Goal: Task Accomplishment & Management: Manage account settings

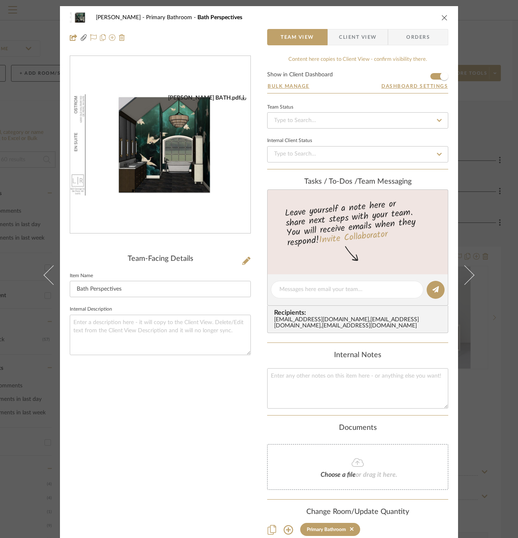
drag, startPoint x: 488, startPoint y: 96, endPoint x: 474, endPoint y: 94, distance: 14.8
click at [488, 96] on div "[PERSON_NAME] Primary Bathroom Bath Perspectives Team View Client View Orders […" at bounding box center [259, 269] width 518 height 538
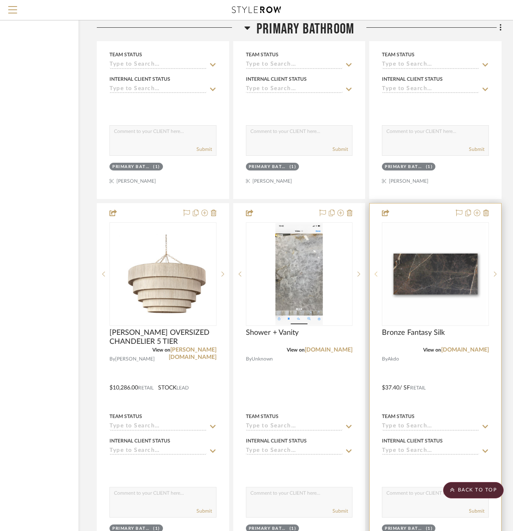
scroll to position [2353, 75]
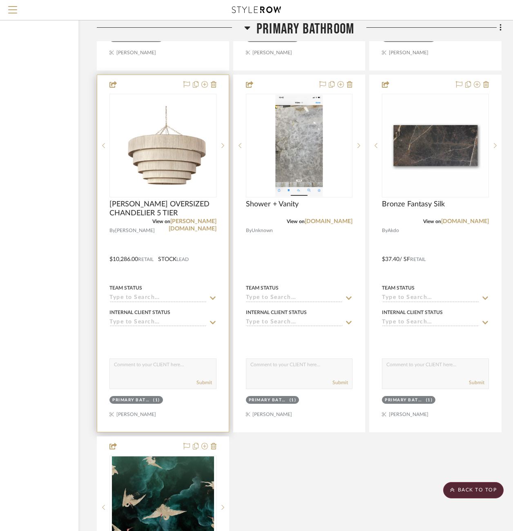
click at [210, 246] on div at bounding box center [162, 253] width 131 height 357
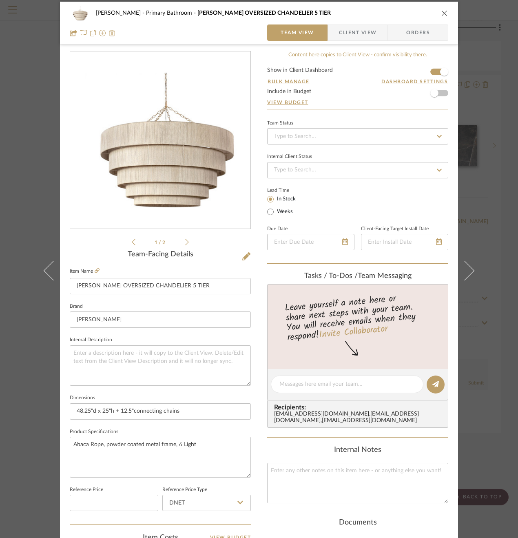
scroll to position [0, 0]
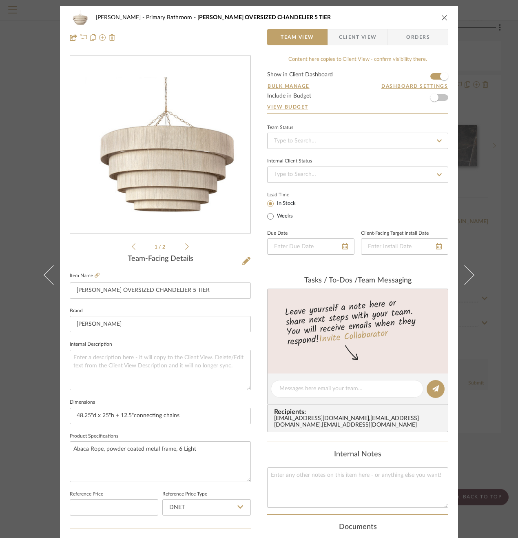
click at [29, 215] on div "[PERSON_NAME] Primary Bathroom [PERSON_NAME] OVERSIZED CHANDELIER 5 TIER Team V…" at bounding box center [259, 269] width 518 height 538
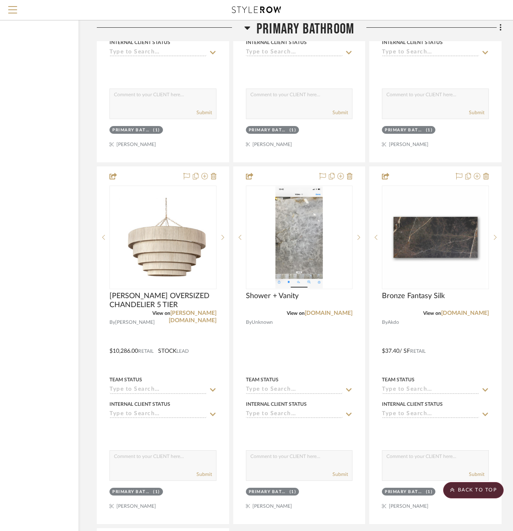
scroll to position [2120, 75]
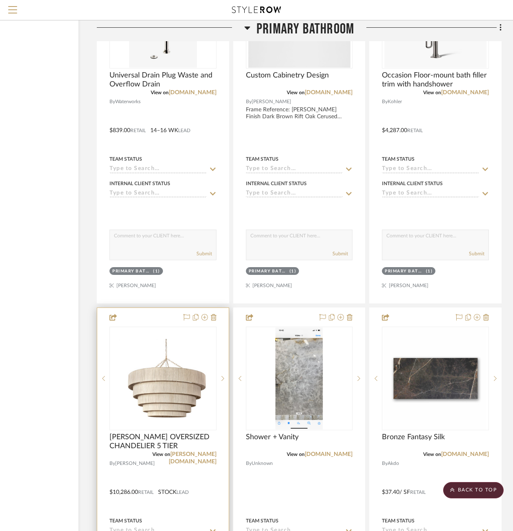
click at [161, 471] on div at bounding box center [162, 486] width 131 height 357
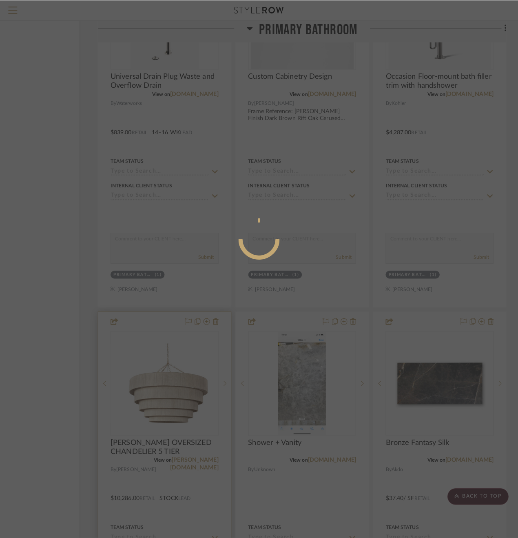
scroll to position [0, 0]
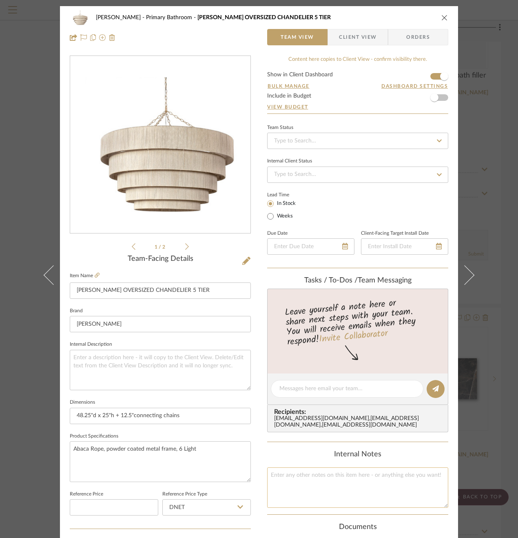
click at [299, 469] on textarea at bounding box center [357, 487] width 181 height 40
paste textarea "Hi [PERSON_NAME], thank you for contacting [PERSON_NAME] regarding your items. …"
click at [278, 491] on textarea "Hi [PERSON_NAME], thank you for contacting [PERSON_NAME] regarding your items. …" at bounding box center [357, 487] width 181 height 40
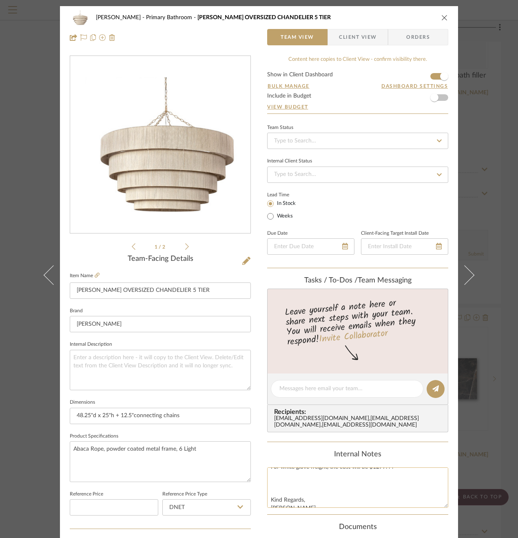
click at [271, 483] on textarea "Hi [PERSON_NAME], thank you for contacting [PERSON_NAME] regarding your items. …" at bounding box center [357, 487] width 181 height 40
click at [273, 474] on textarea "Hi [PERSON_NAME], thank you for contacting [PERSON_NAME] regarding your items. …" at bounding box center [357, 487] width 181 height 40
click at [269, 497] on textarea "Hi [PERSON_NAME], thank you for contacting [PERSON_NAME] regarding your items. …" at bounding box center [357, 487] width 181 height 40
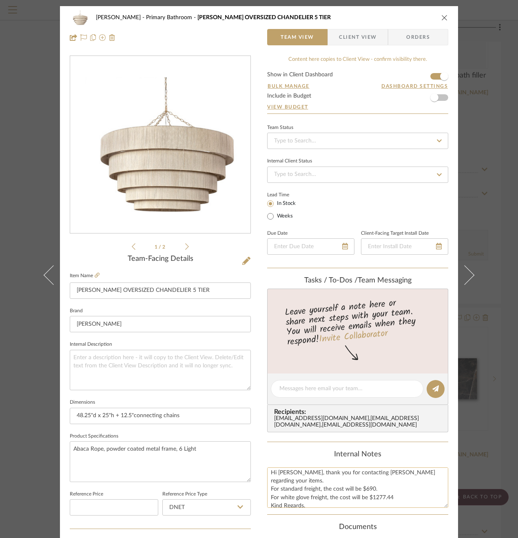
click at [354, 501] on textarea "Hi [PERSON_NAME], thank you for contacting [PERSON_NAME] regarding your items. …" at bounding box center [357, 487] width 181 height 40
click at [384, 491] on textarea "Hi [PERSON_NAME], thank you for contacting [PERSON_NAME] regarding your items. …" at bounding box center [357, 487] width 181 height 40
type textarea "Hi [PERSON_NAME], thank you for contacting [PERSON_NAME] regarding your items. …"
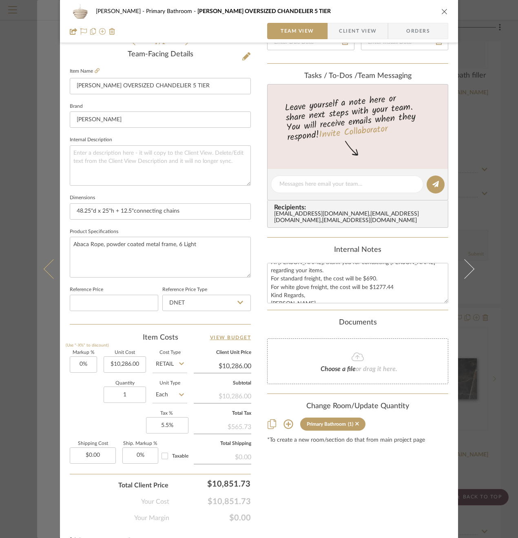
scroll to position [207, 0]
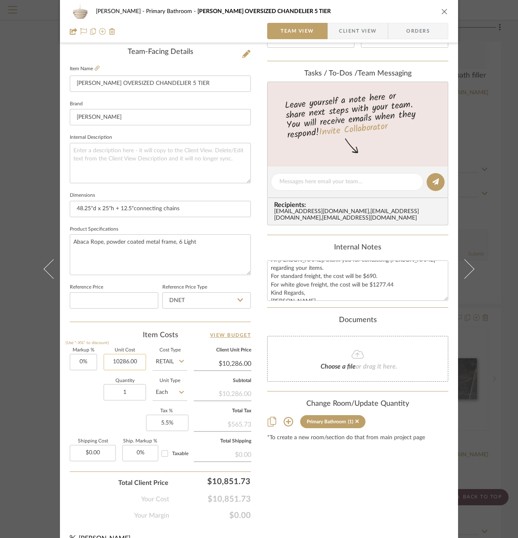
click at [113, 365] on input "10286.00" at bounding box center [125, 362] width 42 height 16
type input "$12,859.00"
click at [78, 415] on div "Markup % (Use "-X%" to discount) 0% Unit Cost $12,859.00 Cost Type Retail Clien…" at bounding box center [160, 407] width 181 height 119
type input "$12,859.00"
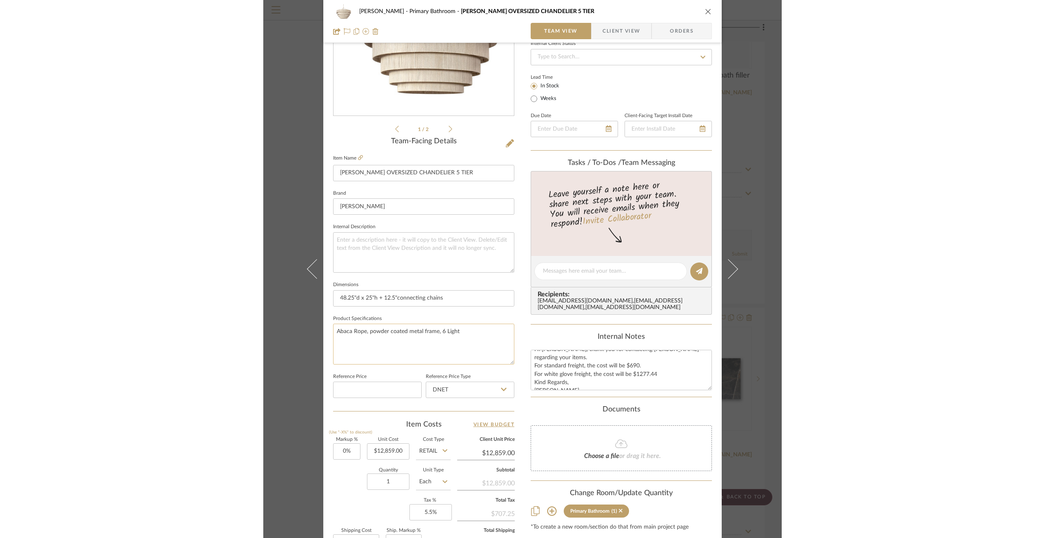
scroll to position [120, 0]
